Goal: Transaction & Acquisition: Purchase product/service

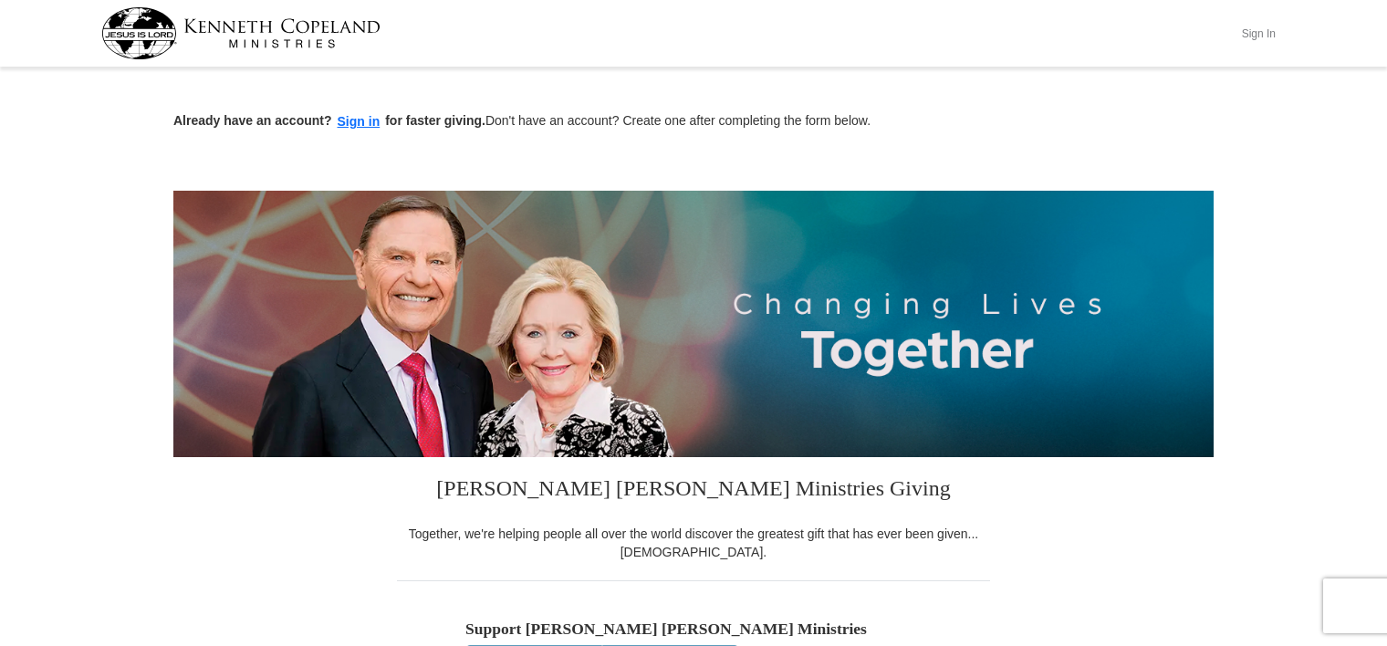
click at [1266, 32] on button "Sign In" at bounding box center [1258, 33] width 55 height 28
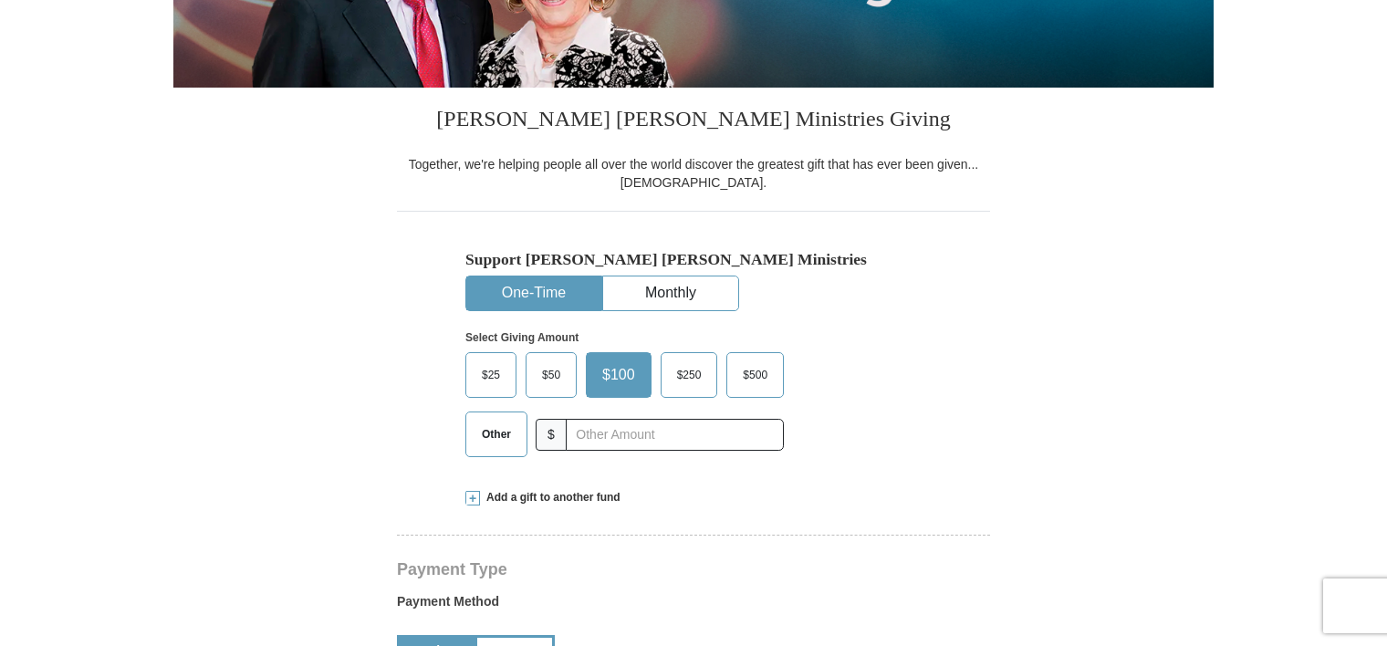
scroll to position [365, 0]
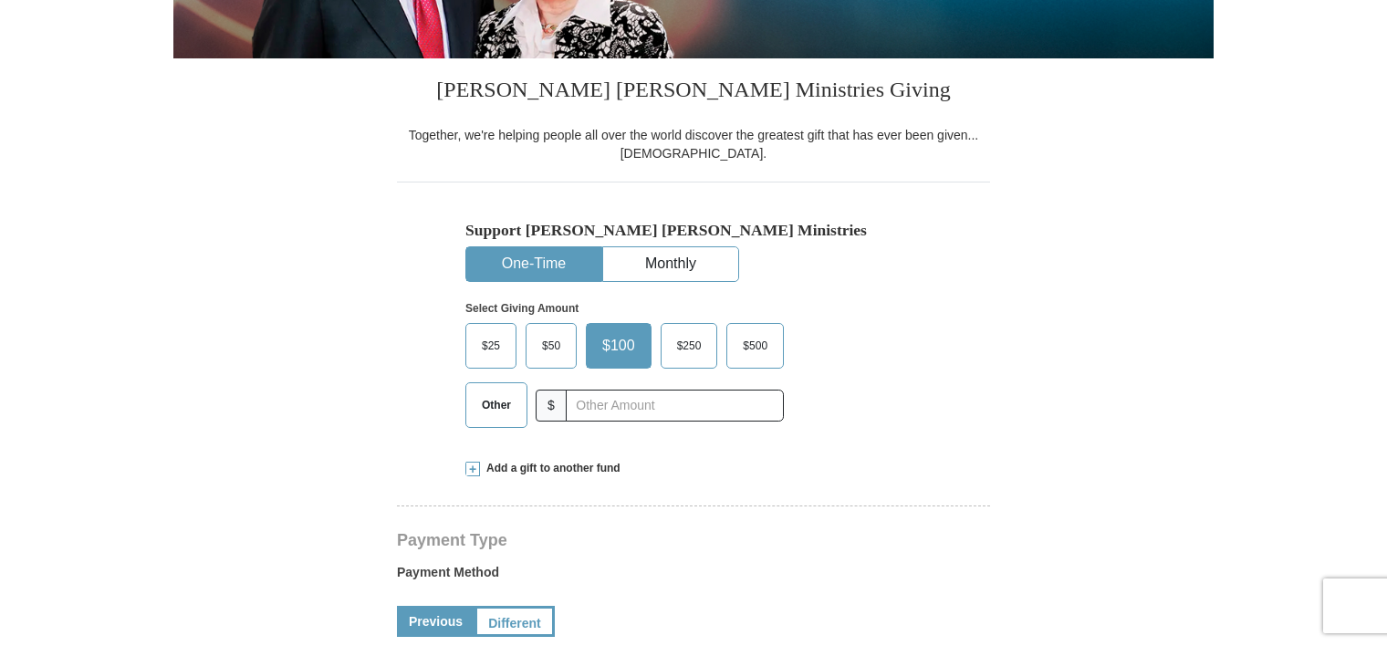
select select "NC"
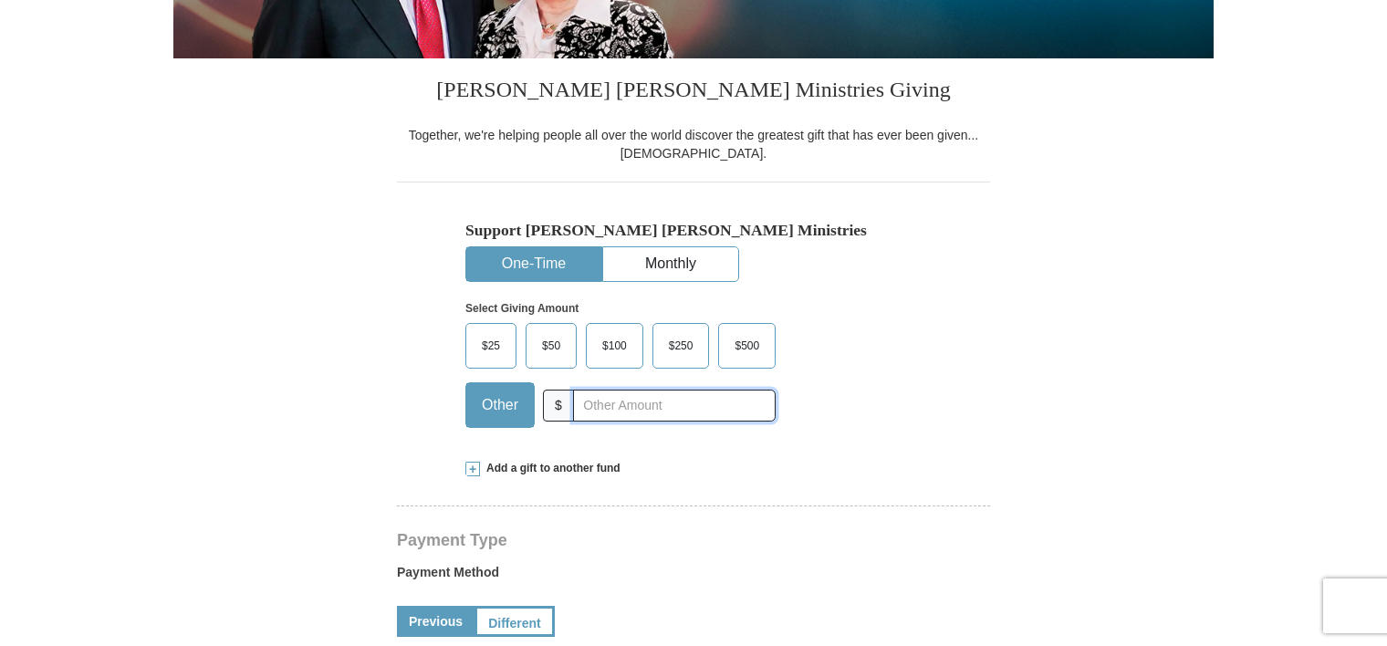
click at [606, 406] on input "text" at bounding box center [674, 406] width 203 height 32
type input "10.00"
click at [881, 385] on div "Select Giving Amount Amount must be a valid number The total gift cannot be les…" at bounding box center [693, 362] width 456 height 160
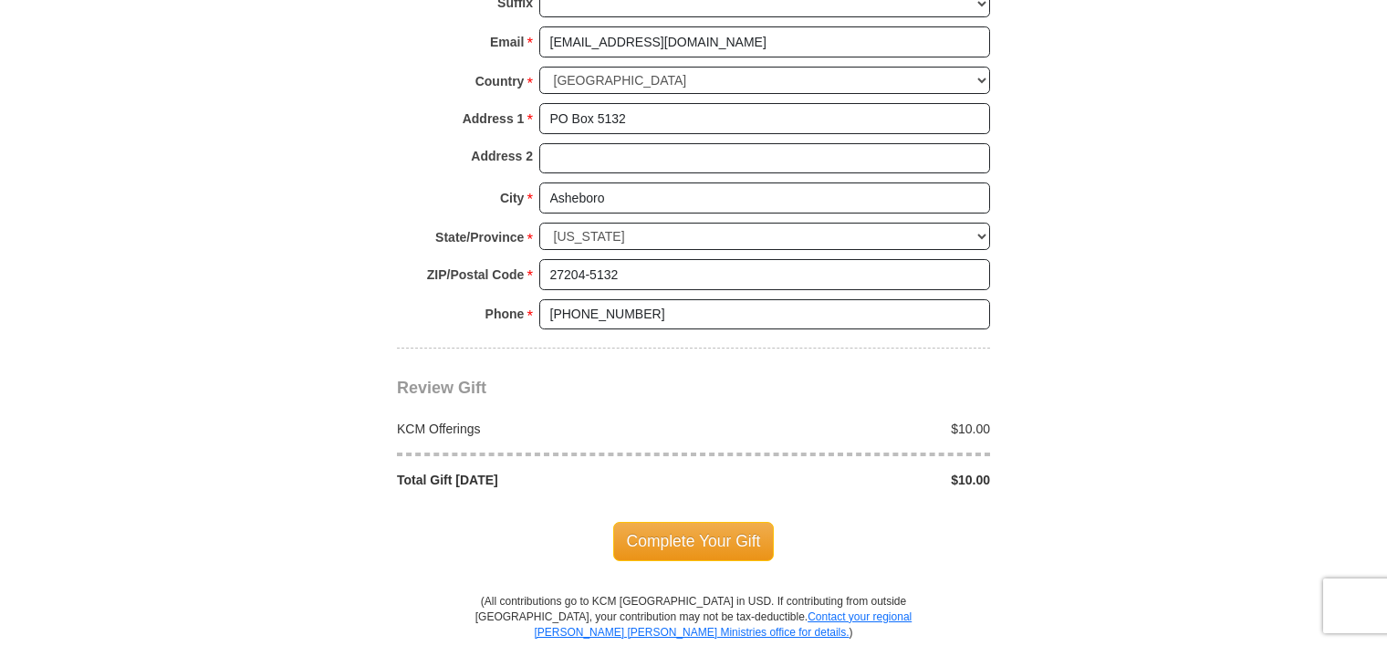
scroll to position [1369, 0]
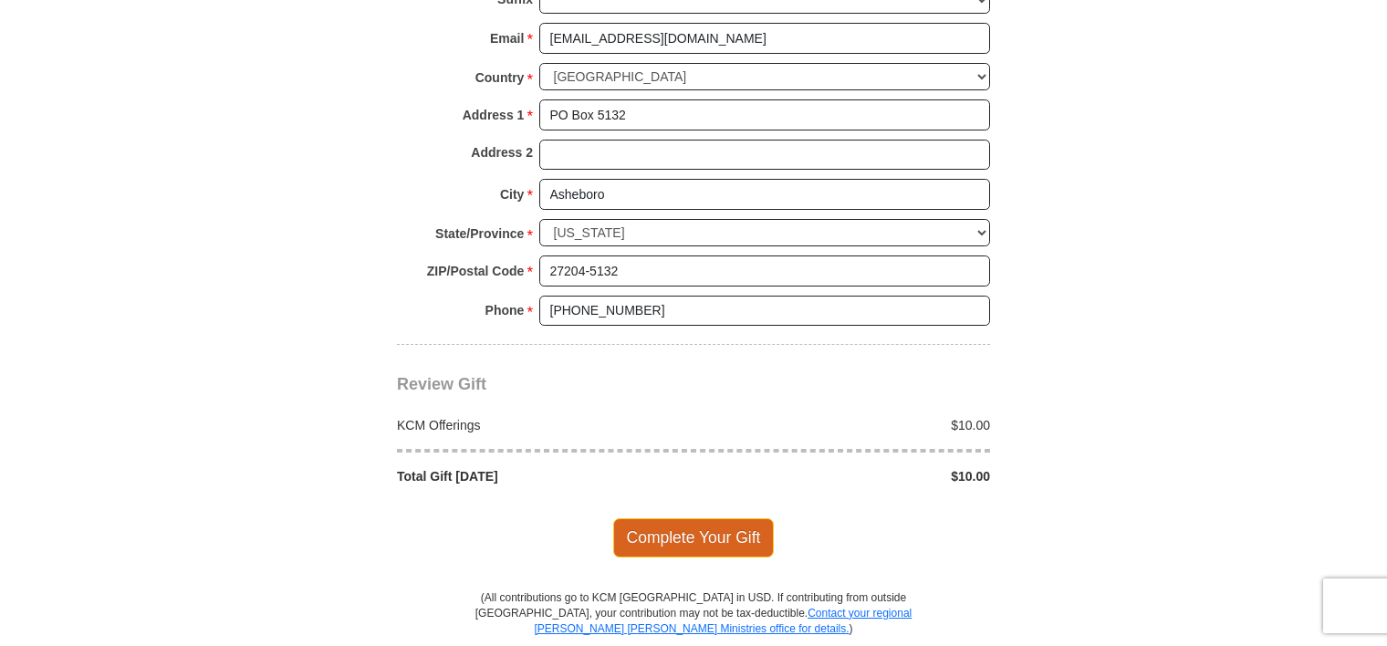
click at [733, 533] on span "Complete Your Gift" at bounding box center [694, 537] width 162 height 38
